Goal: Task Accomplishment & Management: Complete application form

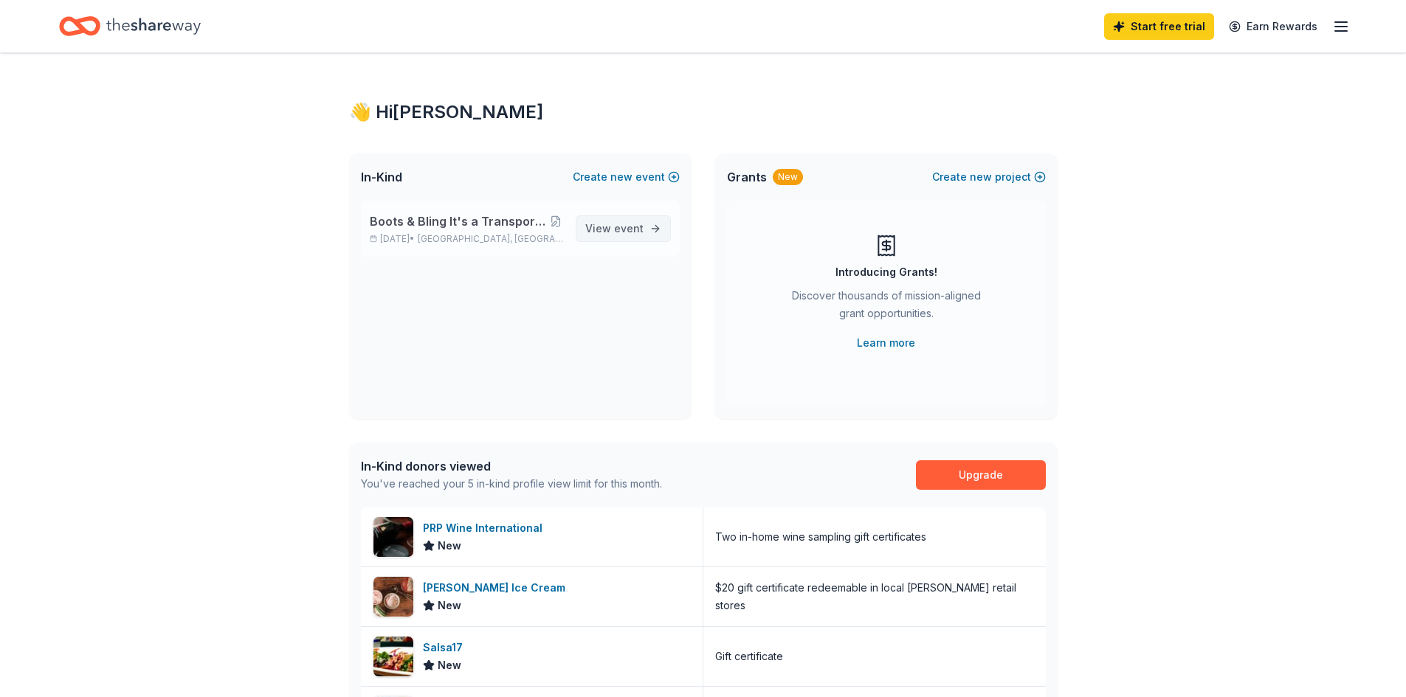
click at [638, 218] on link "View event" at bounding box center [623, 228] width 95 height 27
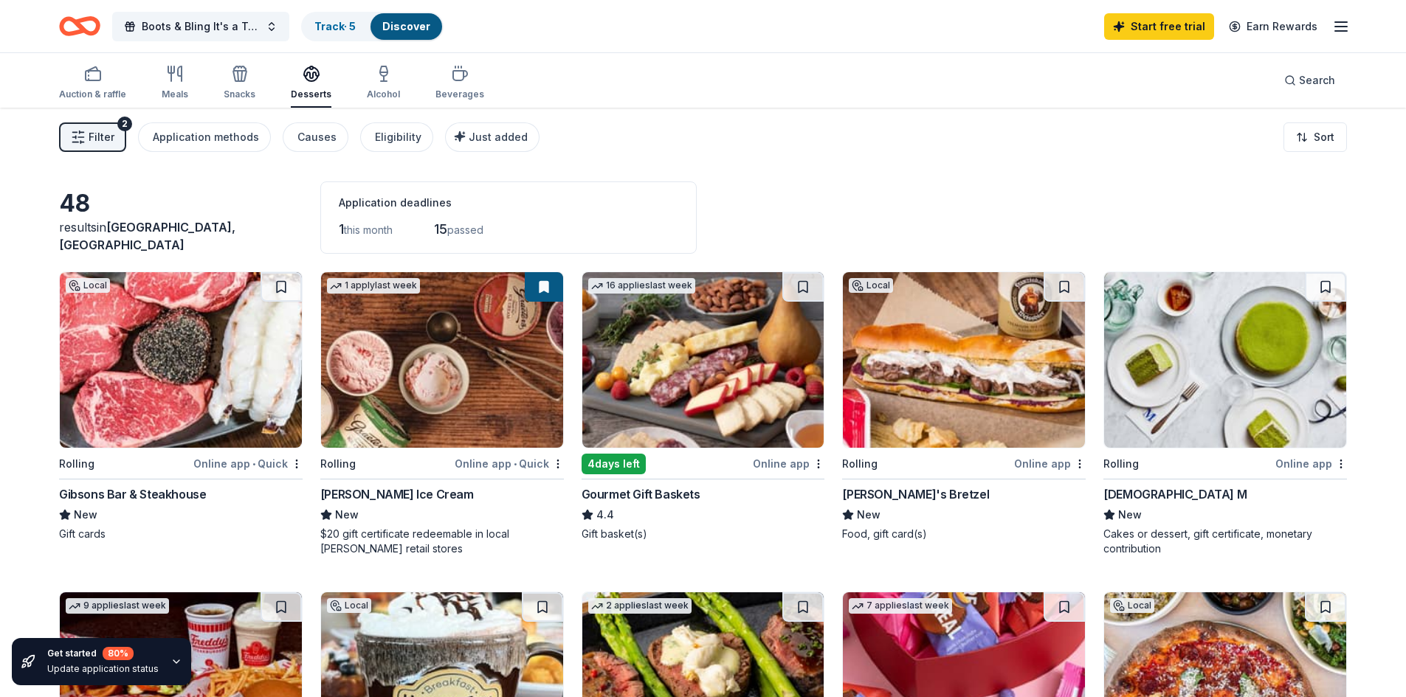
click at [392, 377] on img at bounding box center [442, 360] width 242 height 176
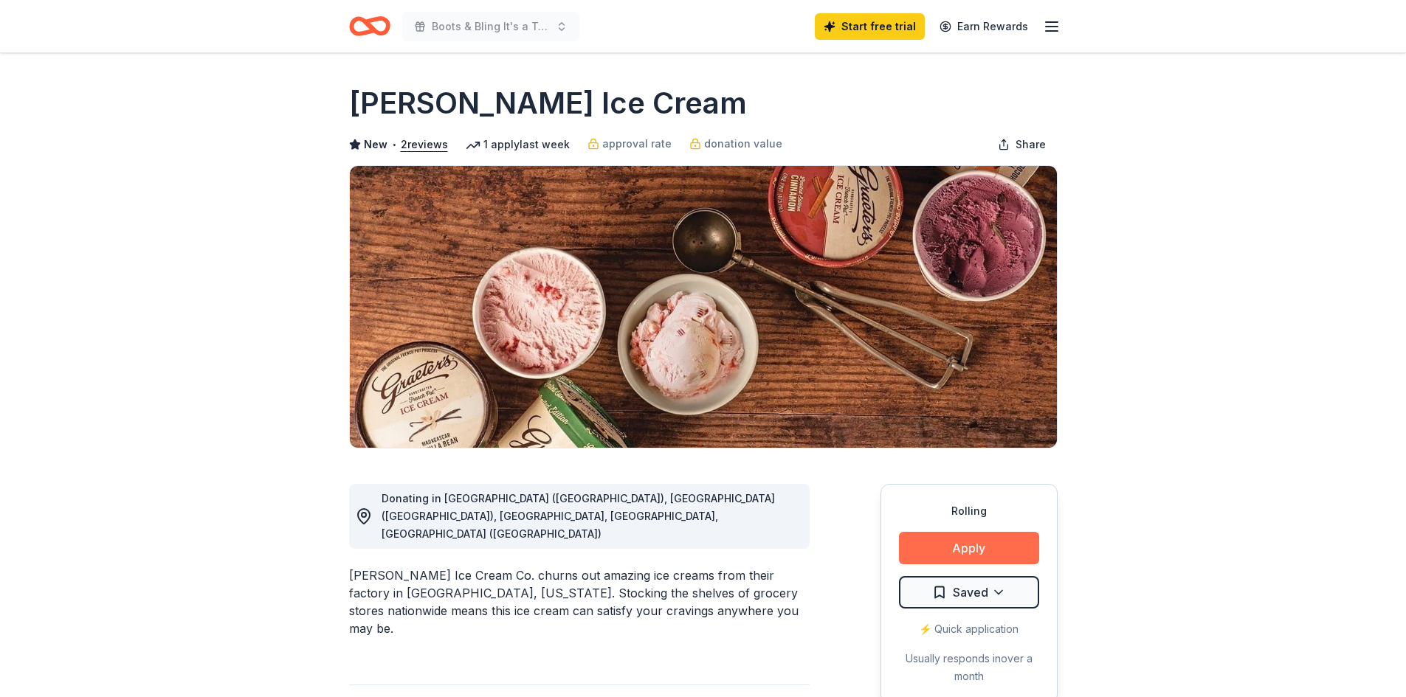
click at [974, 545] on button "Apply" at bounding box center [969, 548] width 140 height 32
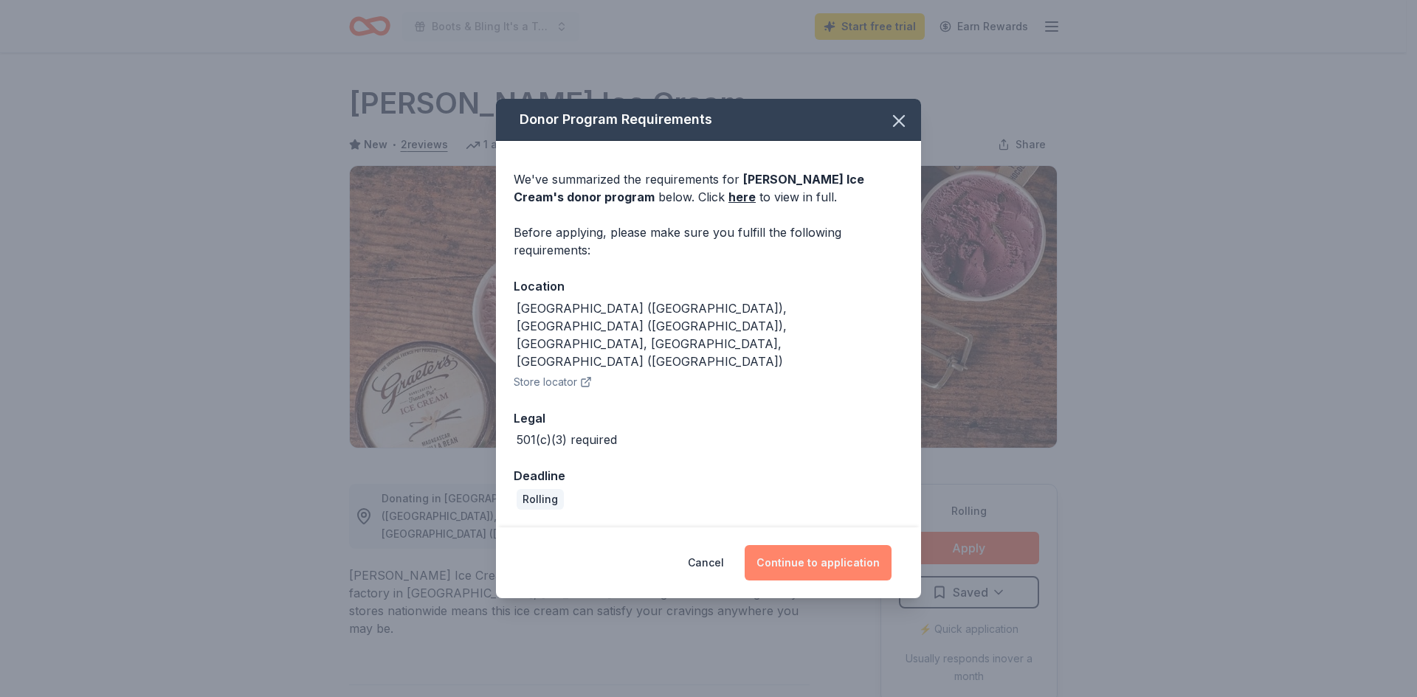
click at [836, 545] on button "Continue to application" at bounding box center [818, 562] width 147 height 35
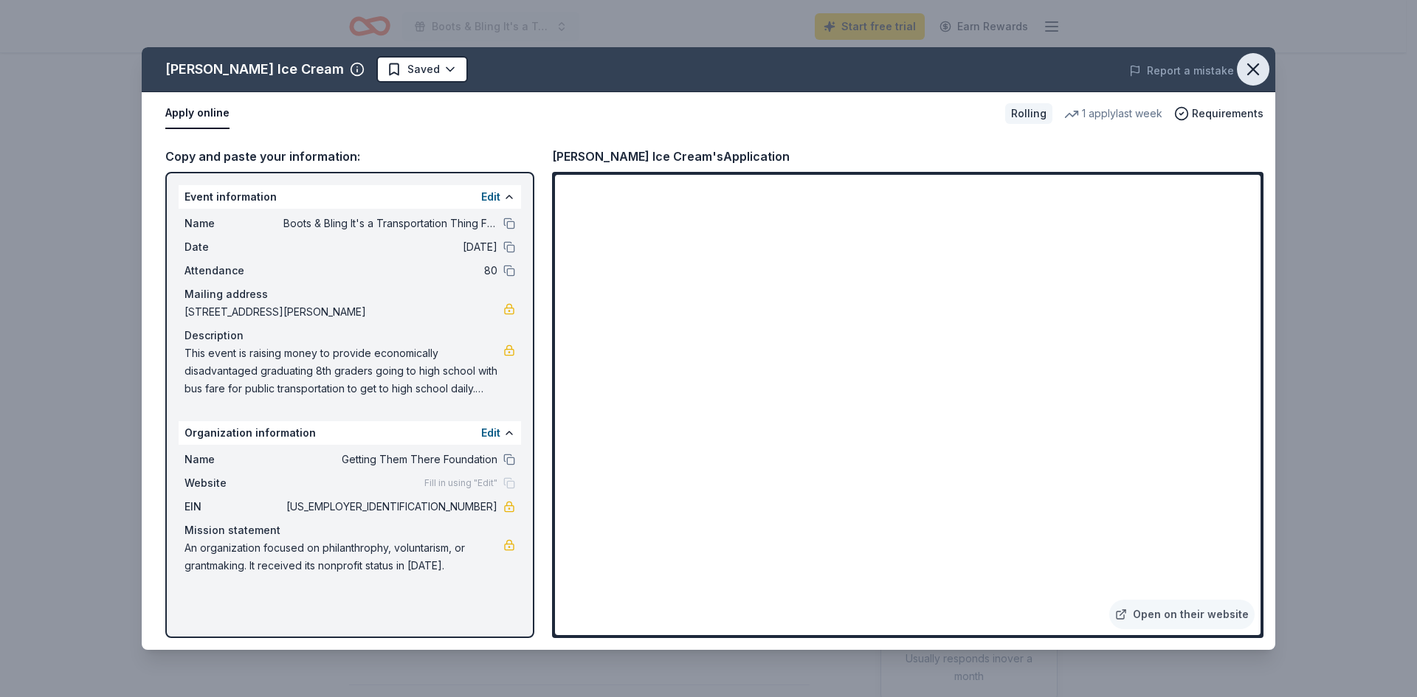
click at [1252, 71] on icon "button" at bounding box center [1253, 69] width 10 height 10
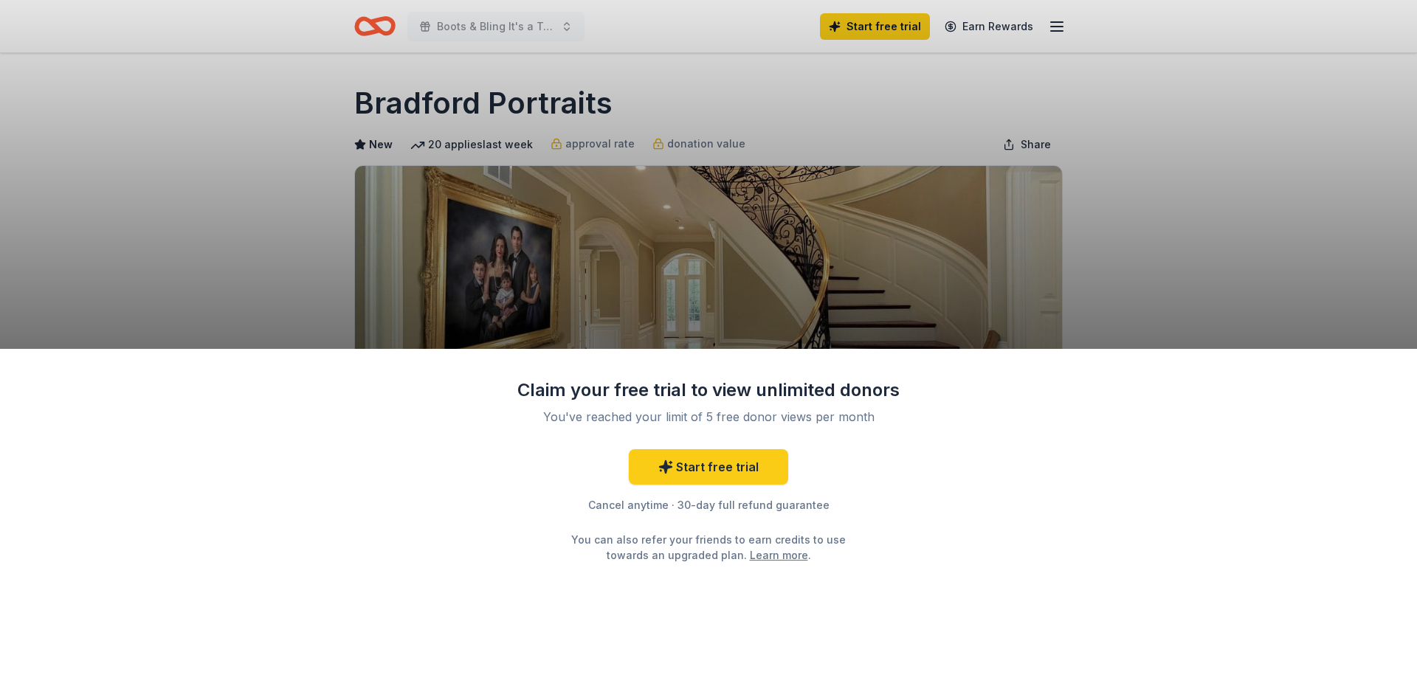
click at [1150, 310] on div "Claim your free trial to view unlimited donors You've reached your limit of 5 f…" at bounding box center [708, 348] width 1417 height 697
click at [274, 246] on div "Claim your free trial to view unlimited donors You've reached your limit of 5 f…" at bounding box center [708, 348] width 1417 height 697
